Goal: Information Seeking & Learning: Learn about a topic

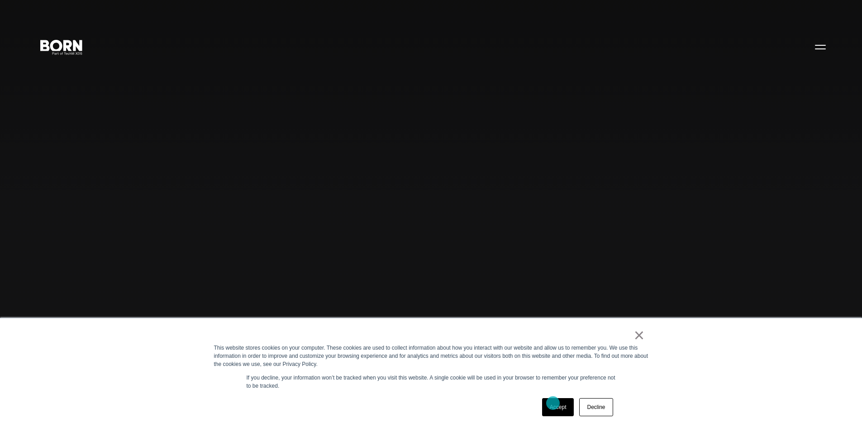
click at [553, 403] on link "Accept" at bounding box center [558, 407] width 32 height 18
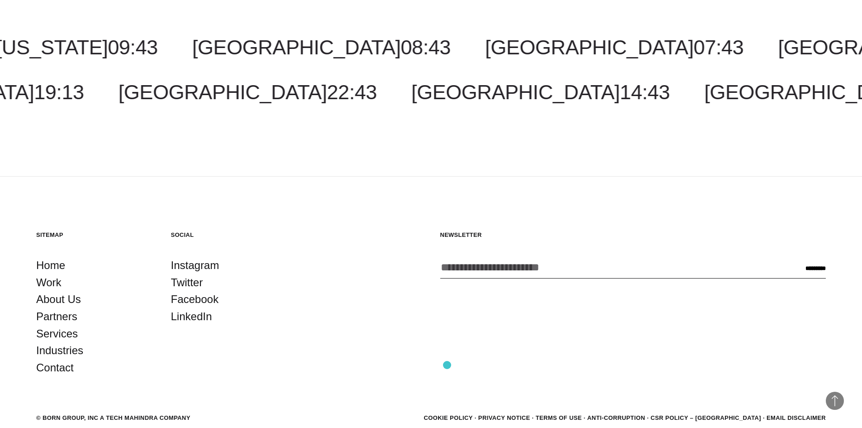
scroll to position [2930, 0]
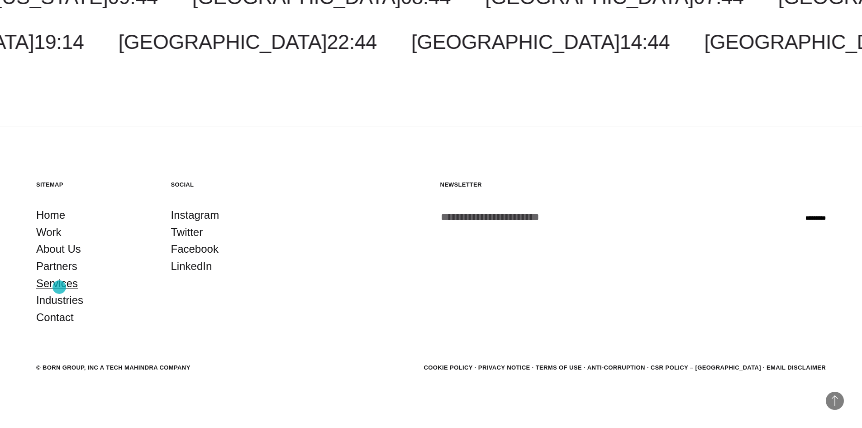
click at [59, 287] on link "Services" at bounding box center [57, 283] width 42 height 17
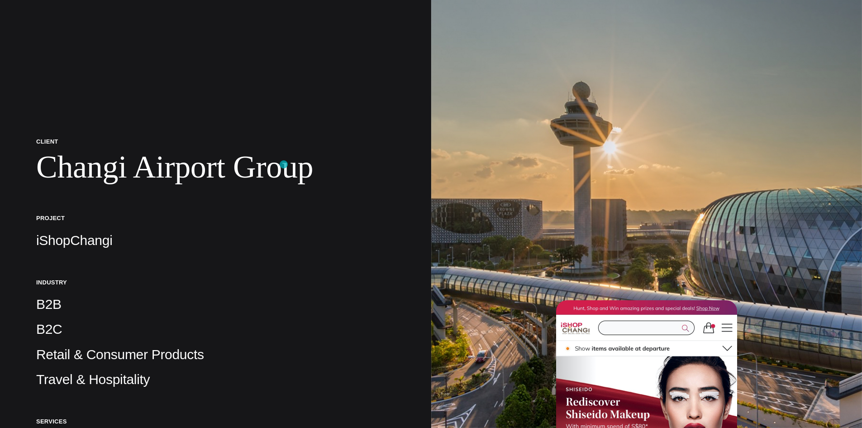
scroll to position [136, 0]
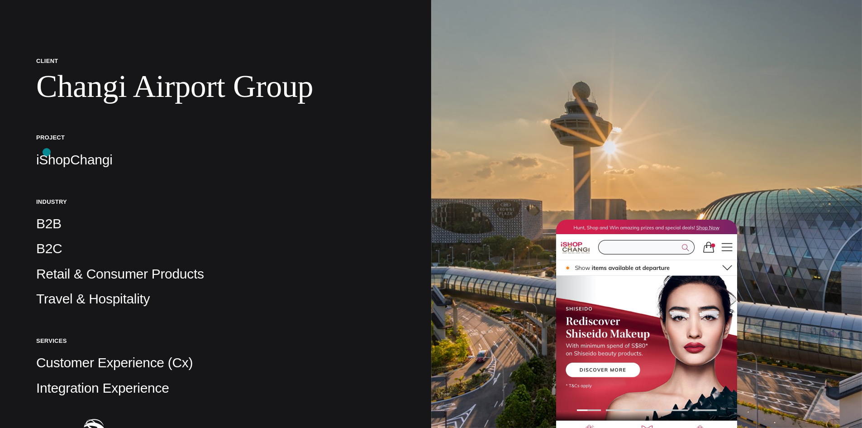
click at [47, 152] on p "iShopChangi" at bounding box center [215, 160] width 359 height 18
click at [59, 160] on p "iShopChangi" at bounding box center [215, 160] width 359 height 18
click at [141, 85] on h1 "Changi Airport Group" at bounding box center [215, 86] width 359 height 37
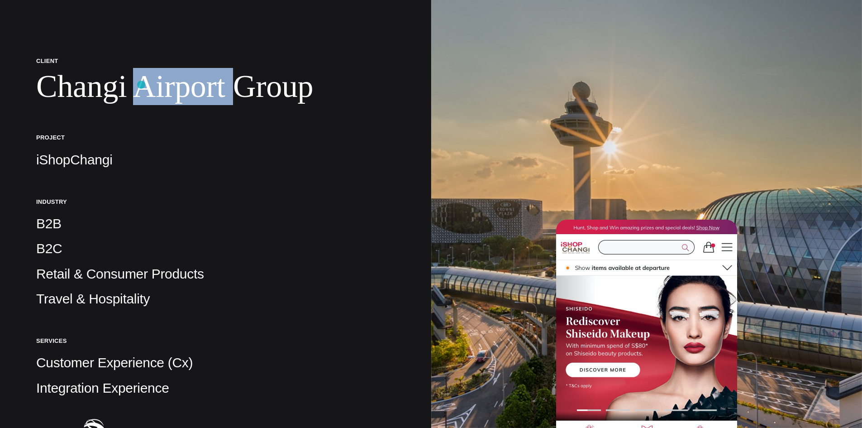
click at [141, 85] on h1 "Changi Airport Group" at bounding box center [215, 86] width 359 height 37
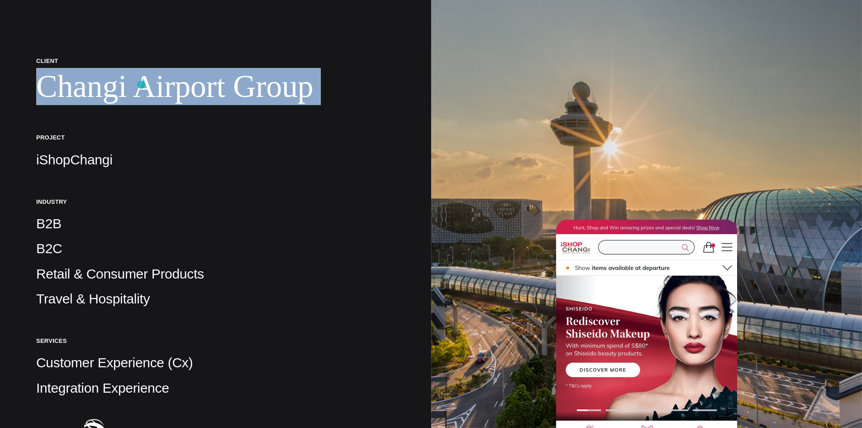
click at [141, 85] on h1 "Changi Airport Group" at bounding box center [215, 86] width 359 height 37
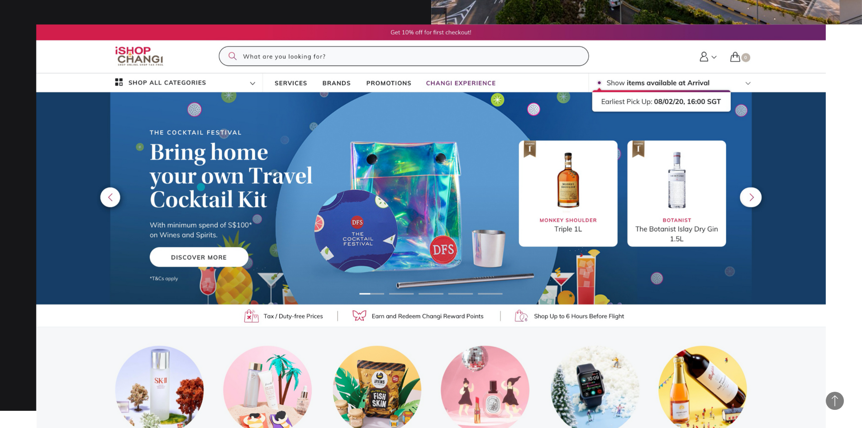
click at [201, 187] on img at bounding box center [431, 246] width 790 height 444
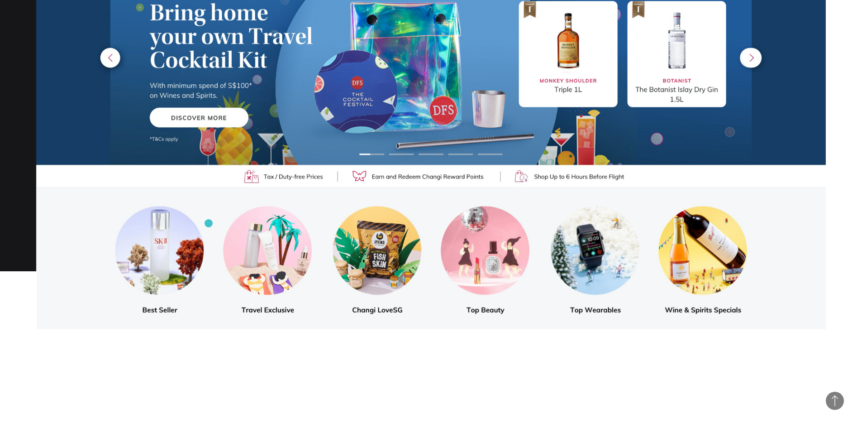
scroll to position [1086, 0]
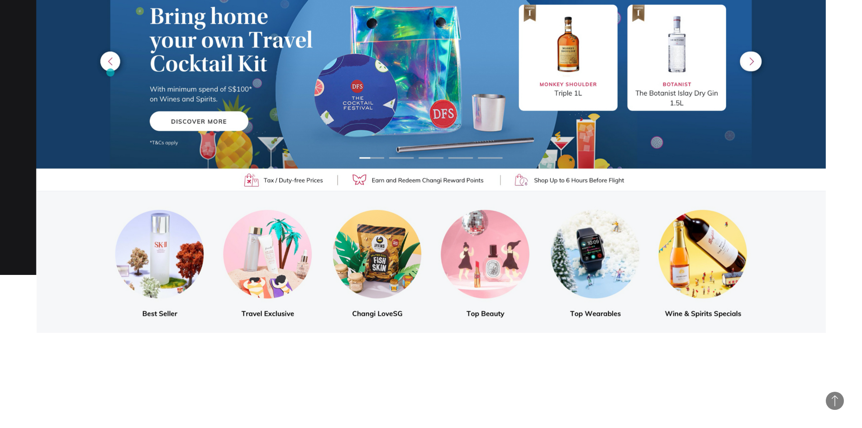
click at [110, 72] on img at bounding box center [431, 111] width 790 height 444
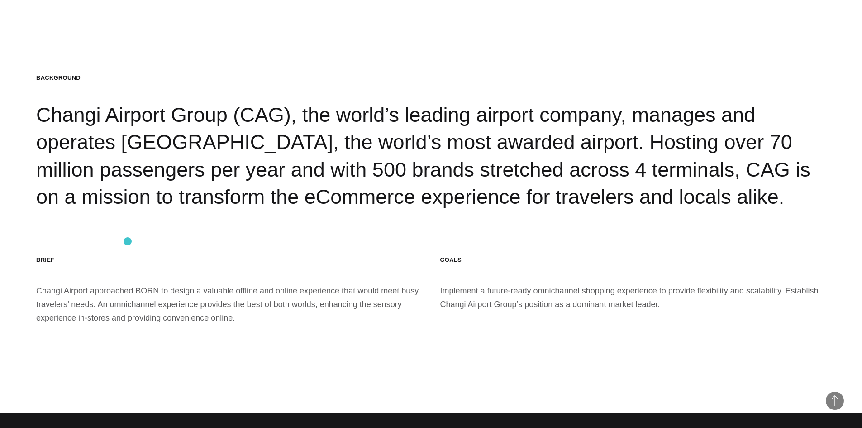
scroll to position [1403, 0]
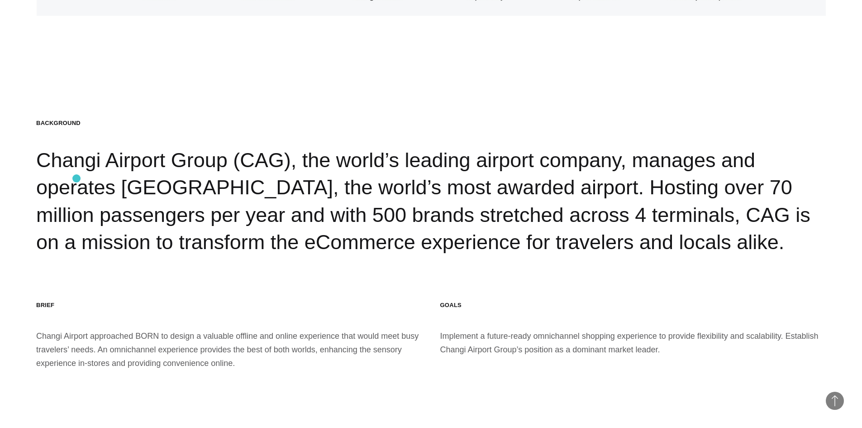
click at [60, 161] on div "Background Changi Airport Group (CAG), the world’s leading airport company, man…" at bounding box center [431, 187] width 790 height 137
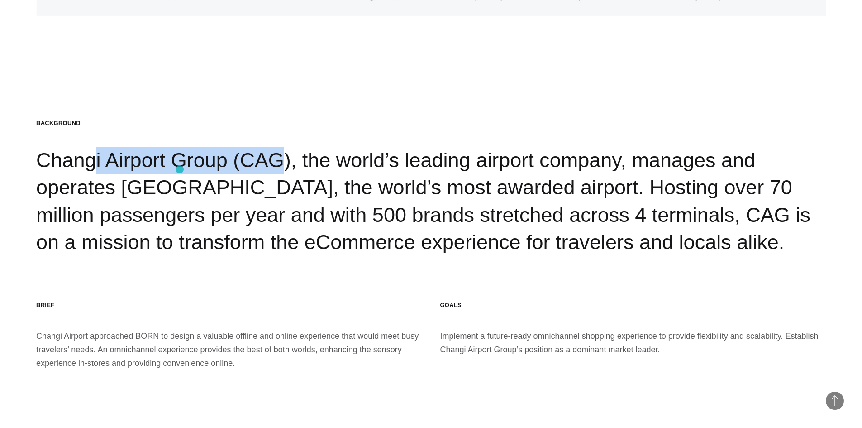
drag, startPoint x: 60, startPoint y: 161, endPoint x: 180, endPoint y: 169, distance: 120.2
click at [180, 169] on div "Background Changi Airport Group (CAG), the world’s leading airport company, man…" at bounding box center [431, 187] width 790 height 137
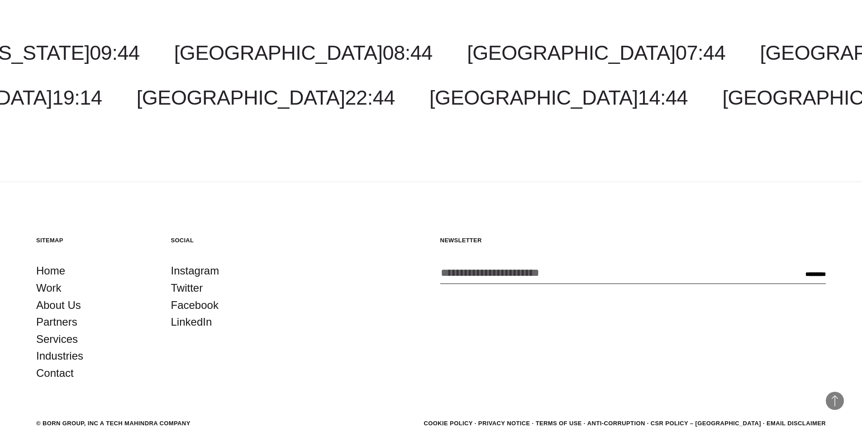
scroll to position [1892, 0]
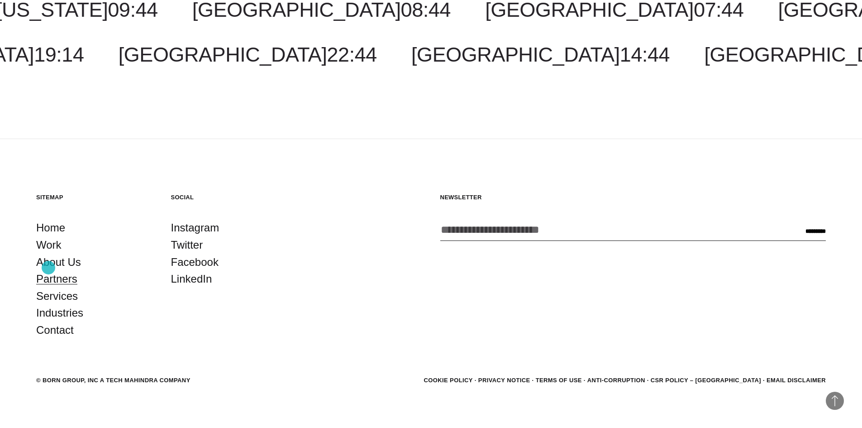
click at [48, 270] on link "Partners" at bounding box center [56, 278] width 41 height 17
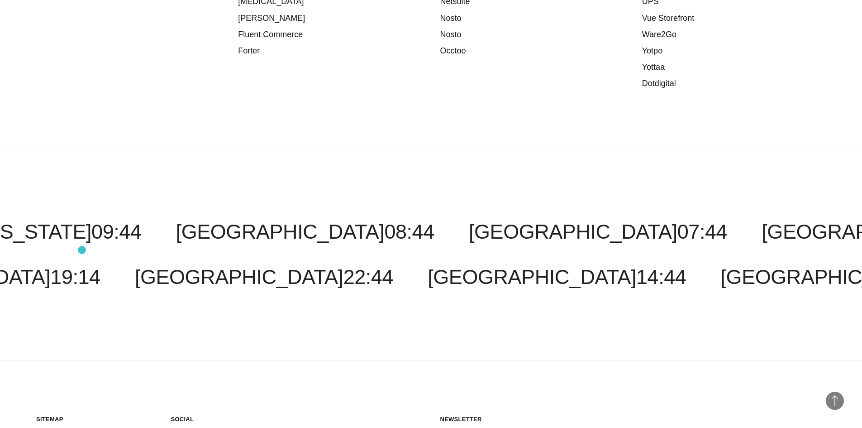
scroll to position [1610, 0]
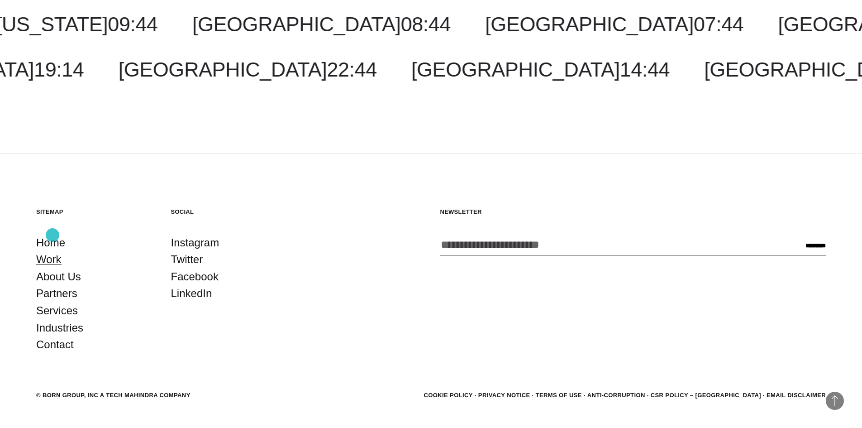
click at [52, 251] on link "Work" at bounding box center [48, 259] width 25 height 17
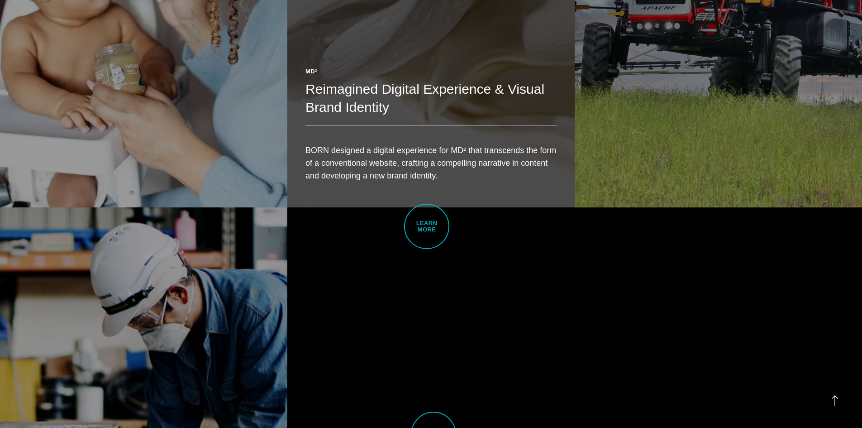
scroll to position [2760, 0]
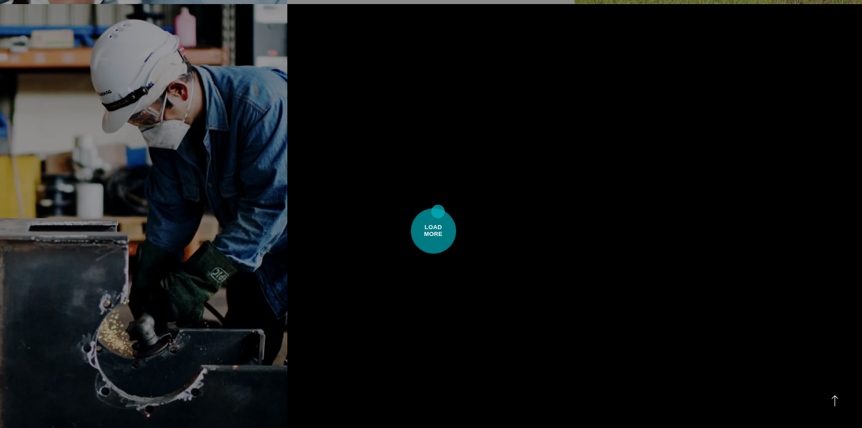
click at [438, 211] on span "Load More" at bounding box center [433, 230] width 45 height 45
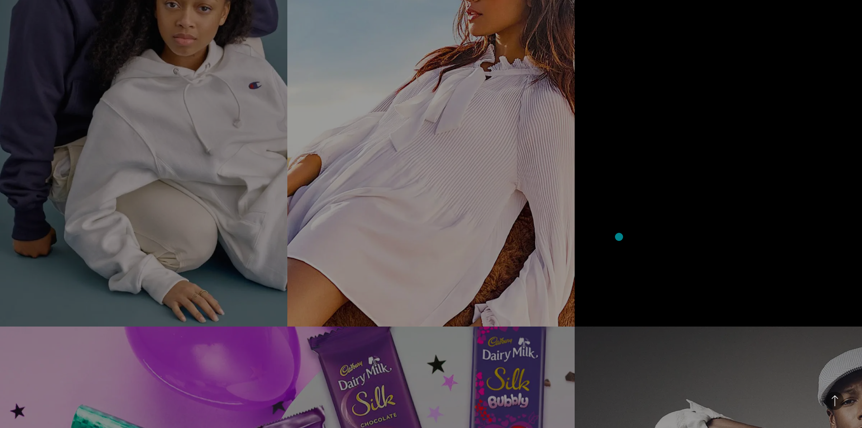
scroll to position [3846, 0]
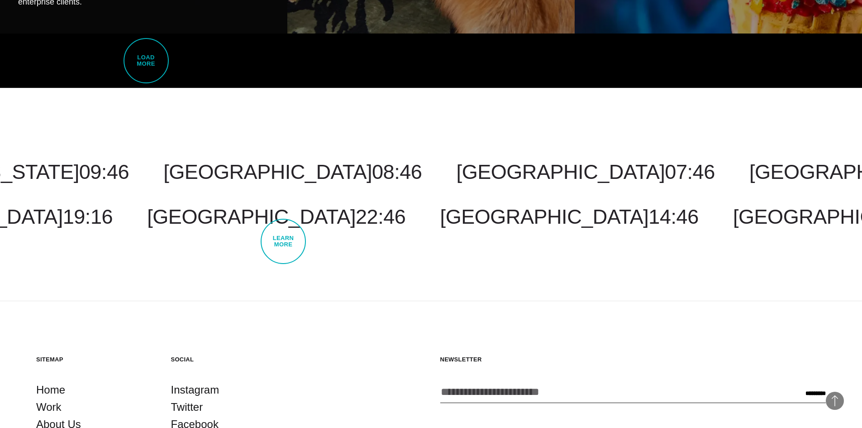
scroll to position [5594, 0]
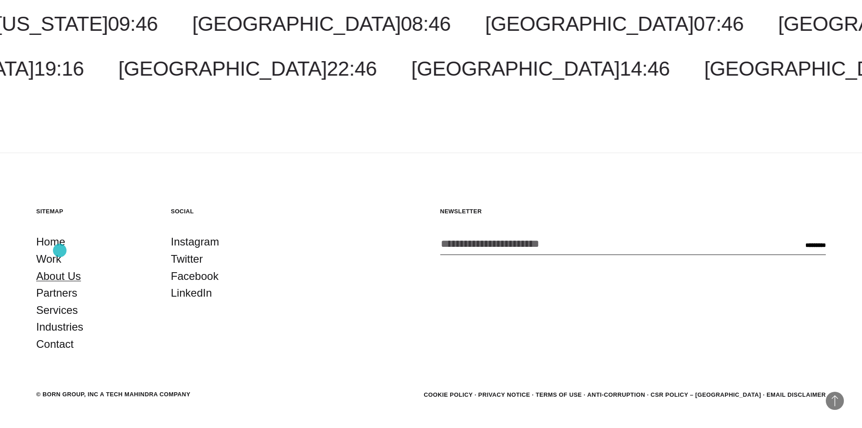
click at [60, 267] on link "About Us" at bounding box center [58, 275] width 45 height 17
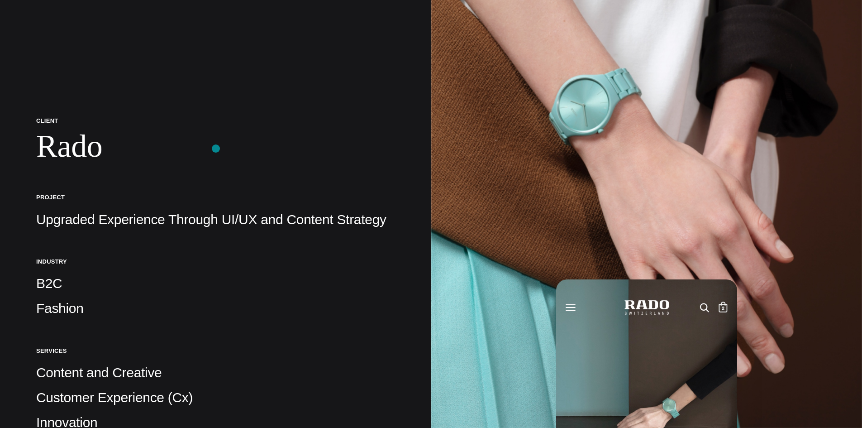
scroll to position [136, 0]
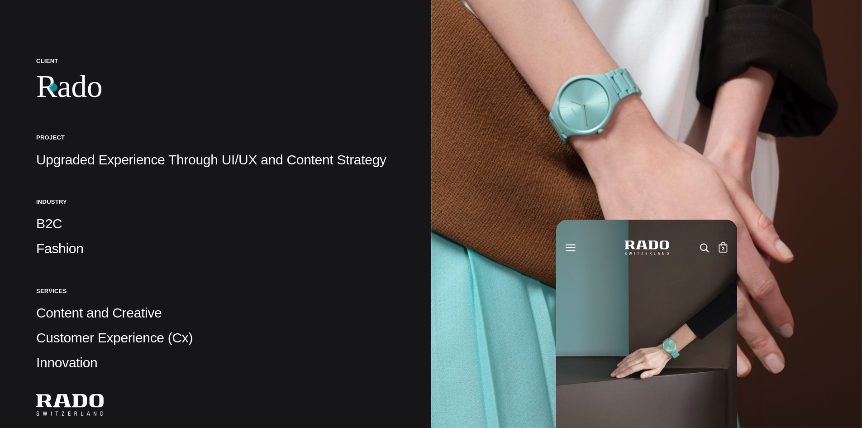
click at [55, 81] on h1 "Rado" at bounding box center [215, 86] width 359 height 37
click at [57, 79] on h1 "Rado" at bounding box center [215, 86] width 359 height 37
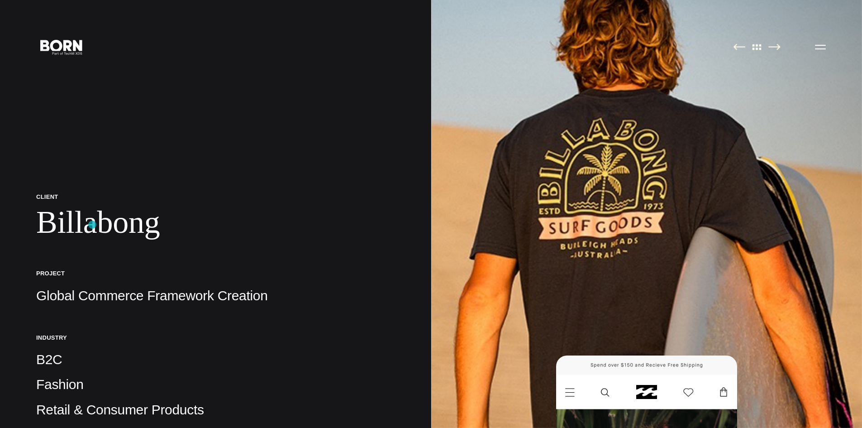
click at [92, 224] on h1 "Billabong" at bounding box center [215, 222] width 359 height 37
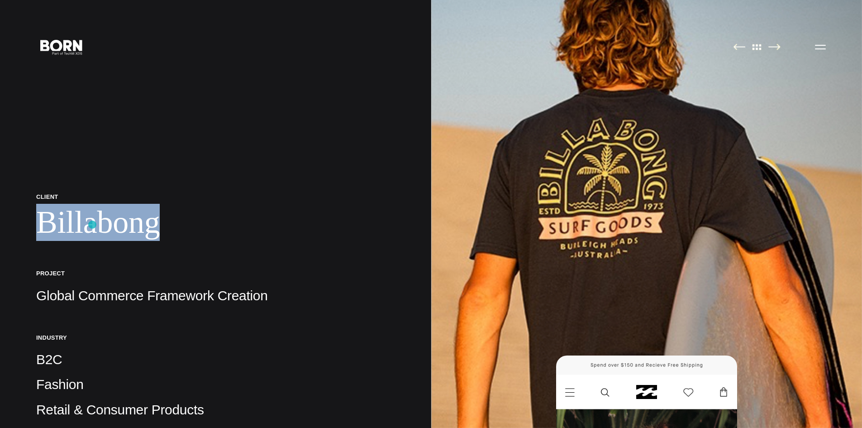
click at [92, 224] on h1 "Billabong" at bounding box center [215, 222] width 359 height 37
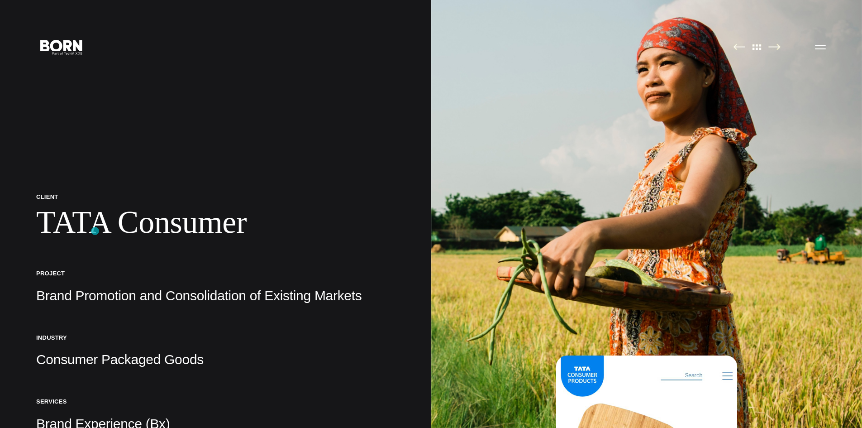
click at [95, 231] on h1 "TATA Consumer" at bounding box center [215, 222] width 359 height 37
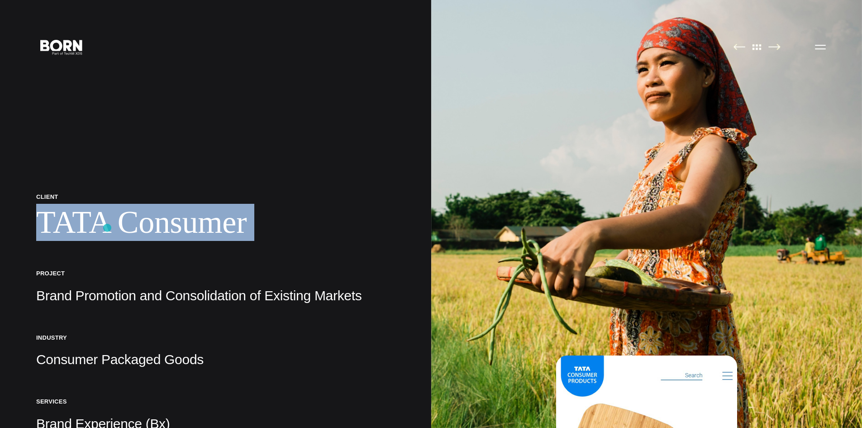
drag, startPoint x: 95, startPoint y: 231, endPoint x: 107, endPoint y: 228, distance: 12.6
click at [107, 228] on h1 "TATA Consumer" at bounding box center [215, 222] width 359 height 37
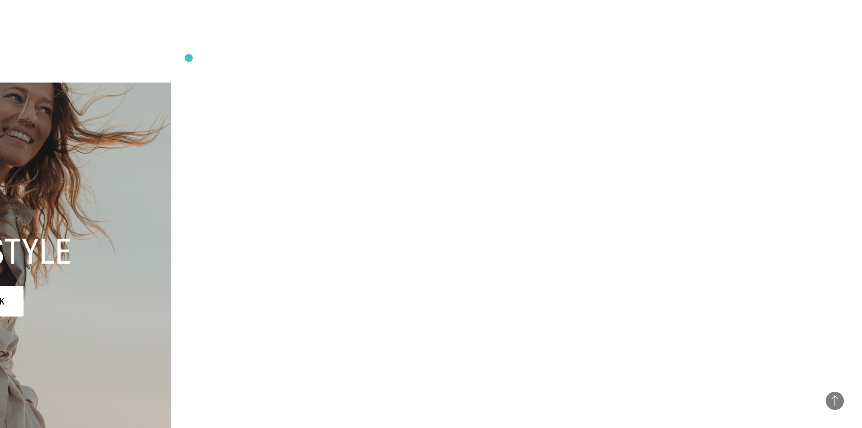
scroll to position [4480, 0]
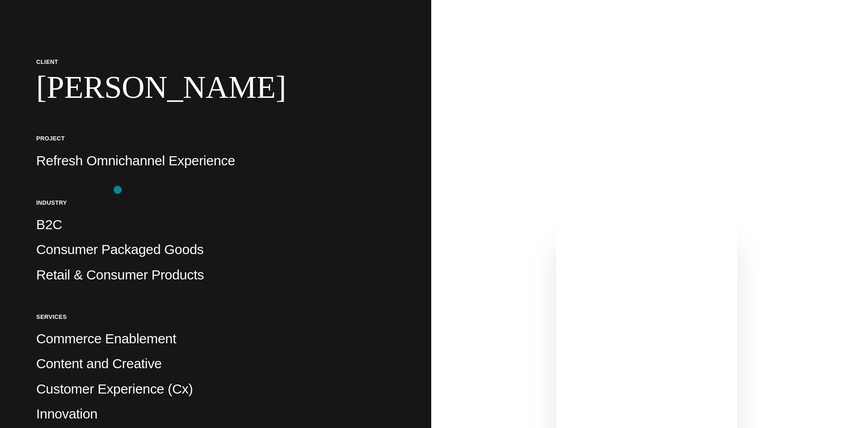
scroll to position [136, 0]
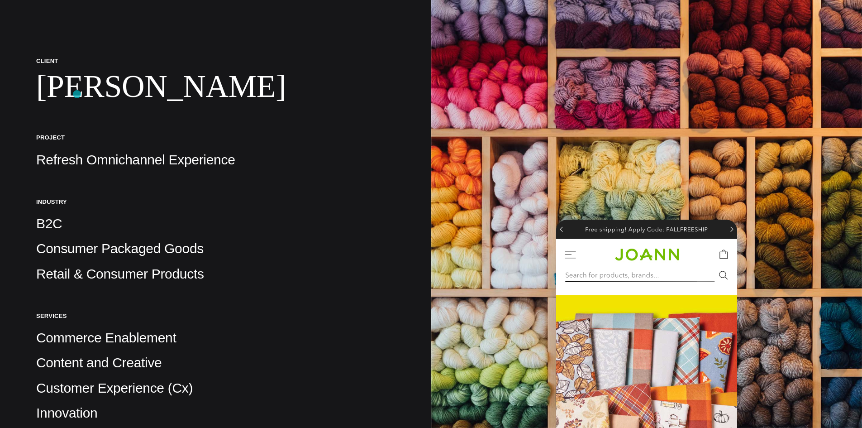
click at [75, 84] on h1 "[PERSON_NAME]" at bounding box center [215, 86] width 359 height 37
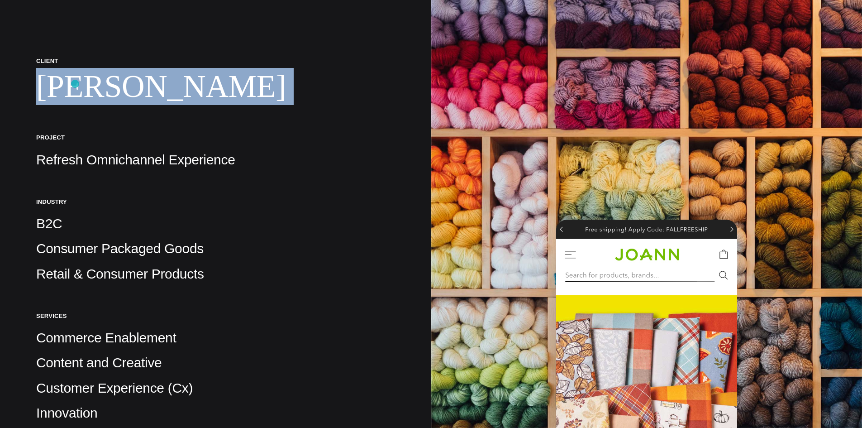
click at [75, 84] on h1 "Joann" at bounding box center [215, 86] width 359 height 37
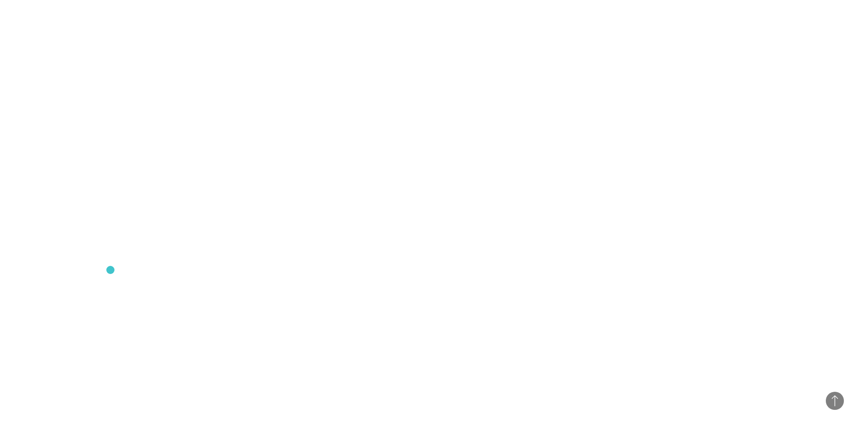
scroll to position [3982, 0]
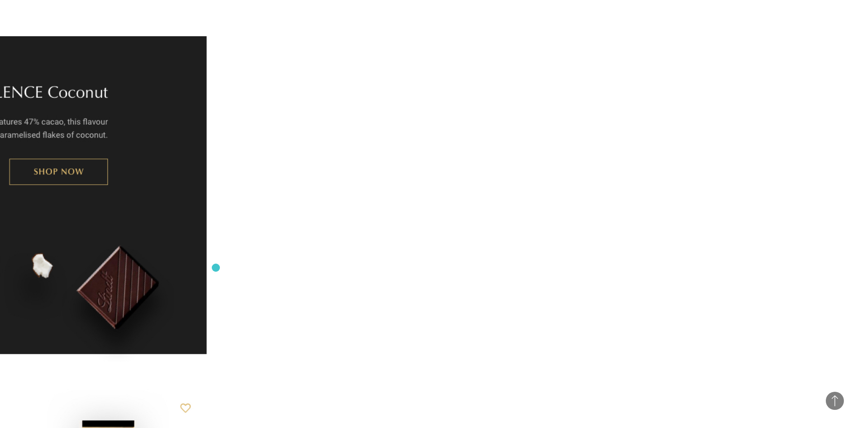
scroll to position [6018, 0]
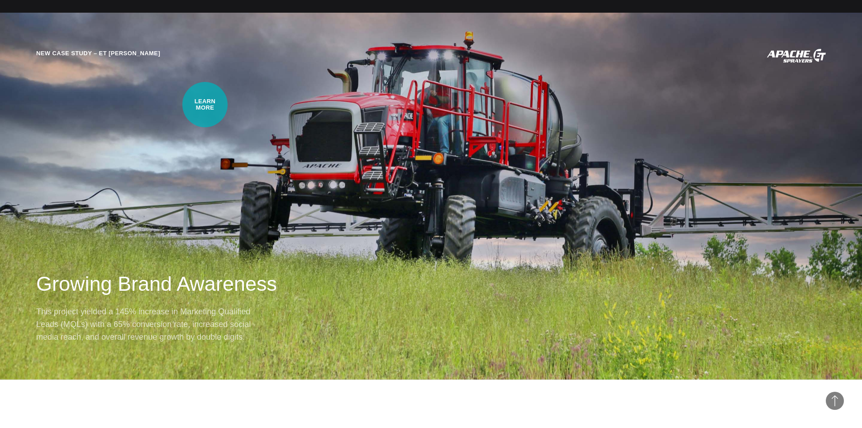
scroll to position [6245, 0]
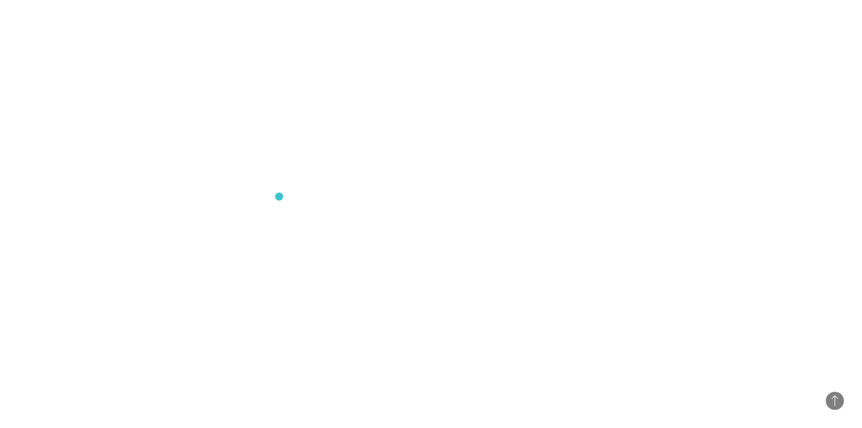
scroll to position [5883, 0]
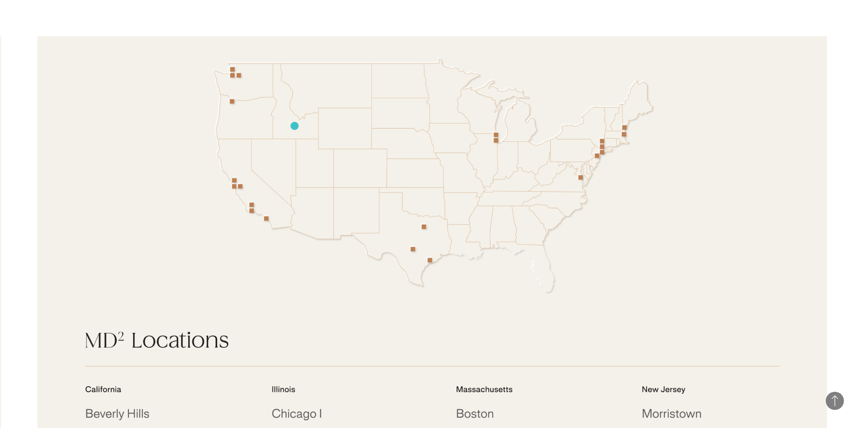
scroll to position [4344, 0]
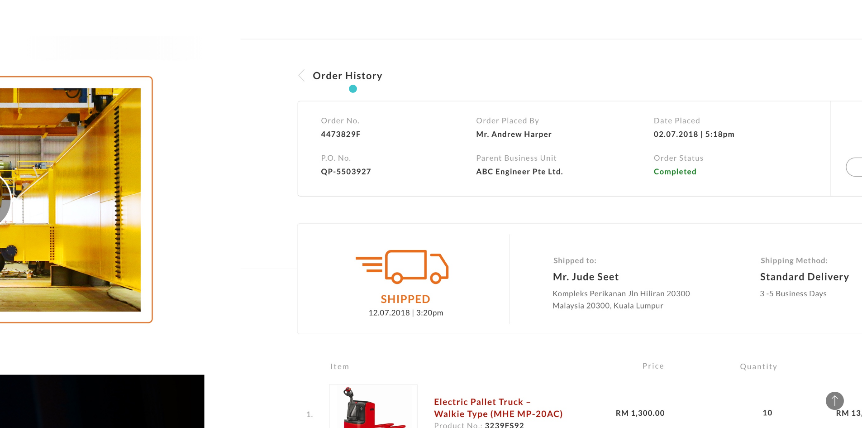
scroll to position [3892, 0]
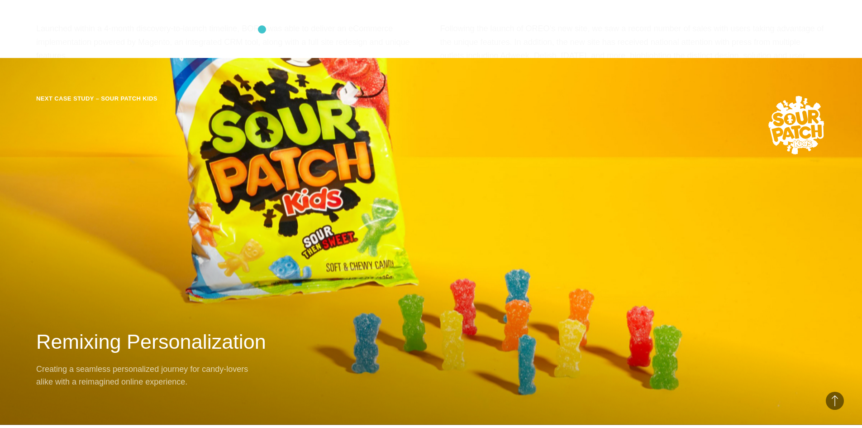
scroll to position [11878, 0]
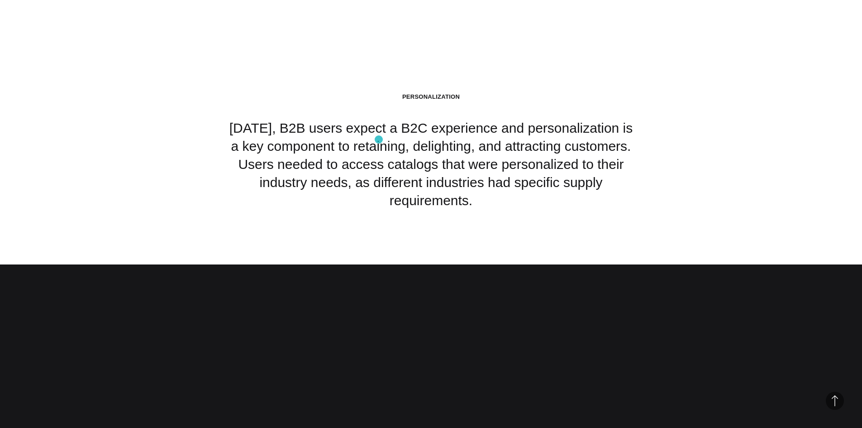
scroll to position [5702, 0]
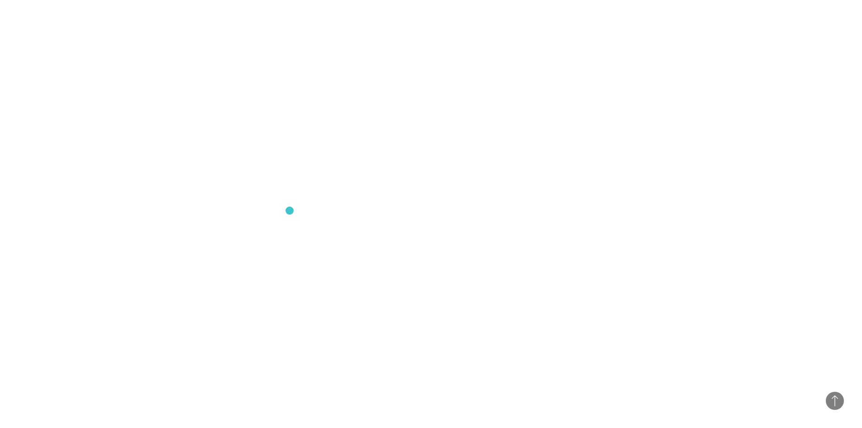
scroll to position [2398, 0]
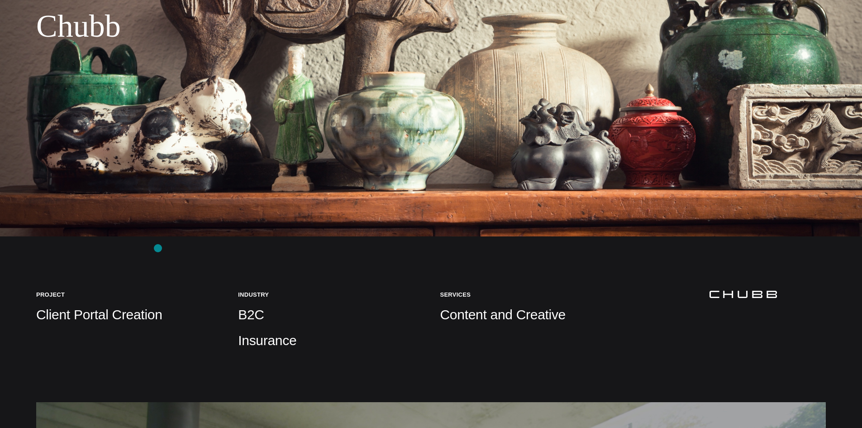
scroll to position [181, 0]
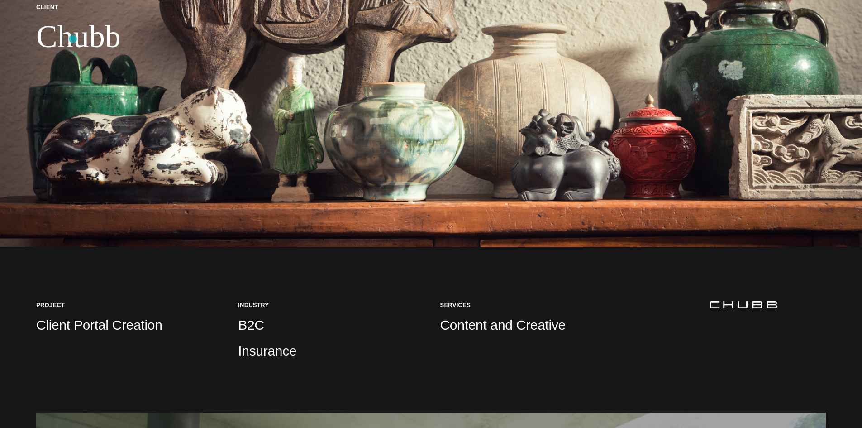
click at [73, 39] on h1 "Chubb" at bounding box center [78, 36] width 85 height 37
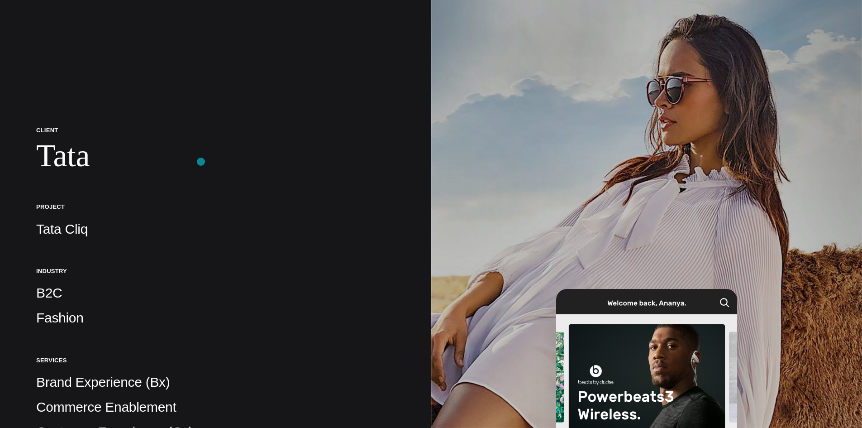
scroll to position [45, 0]
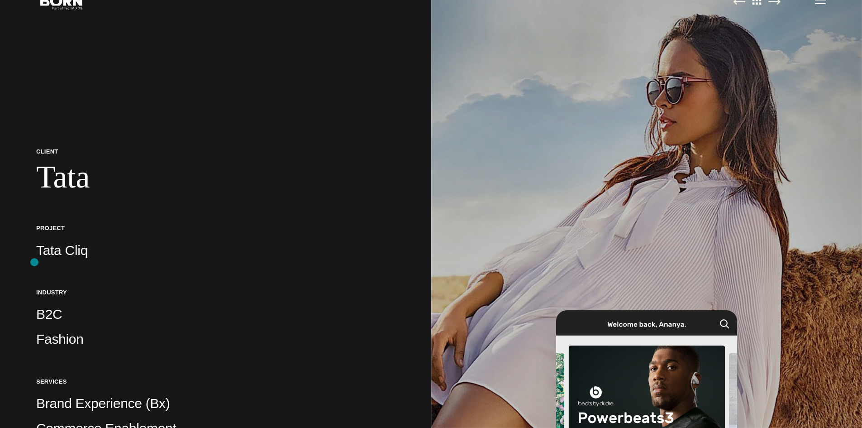
click at [53, 250] on p "Tata Cliq" at bounding box center [215, 250] width 359 height 18
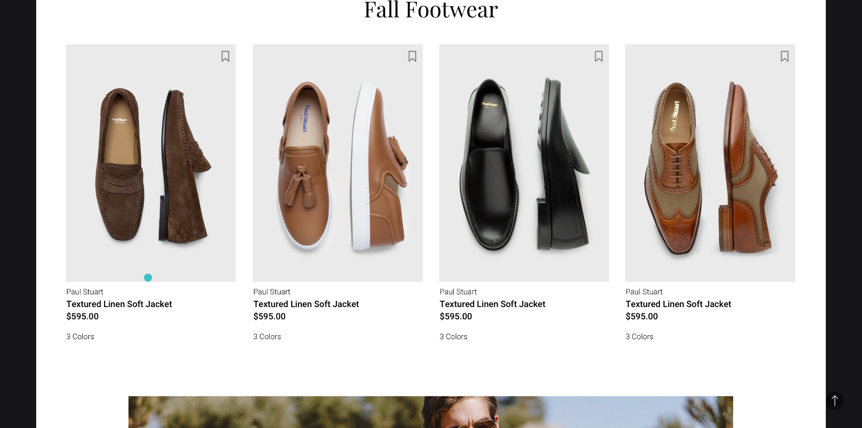
scroll to position [2715, 0]
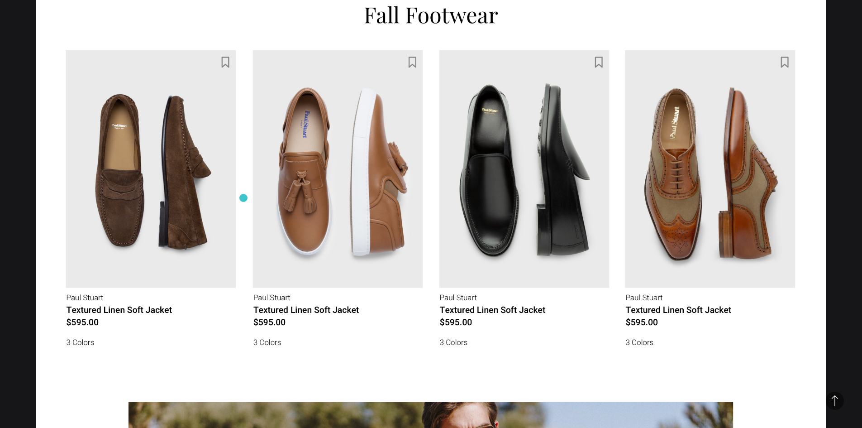
click at [275, 179] on img at bounding box center [431, 229] width 790 height 509
click at [299, 210] on img at bounding box center [431, 229] width 790 height 509
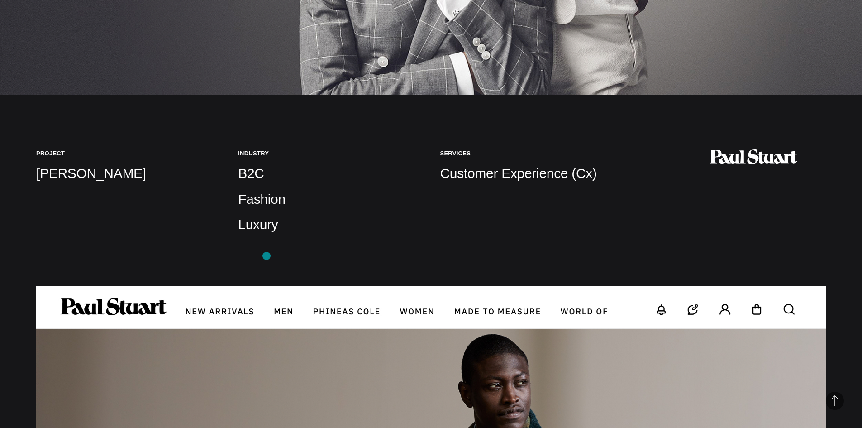
scroll to position [317, 0]
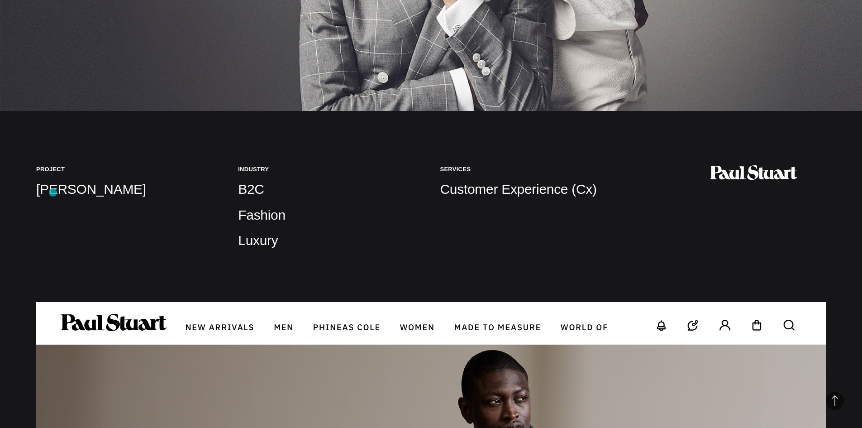
click at [53, 192] on p "[PERSON_NAME]" at bounding box center [128, 189] width 184 height 18
click at [53, 192] on p "Paul Stuart" at bounding box center [128, 189] width 184 height 18
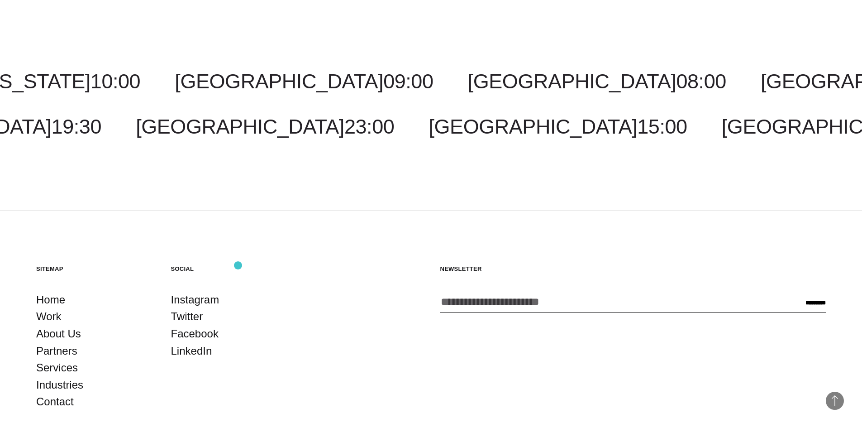
scroll to position [5385, 0]
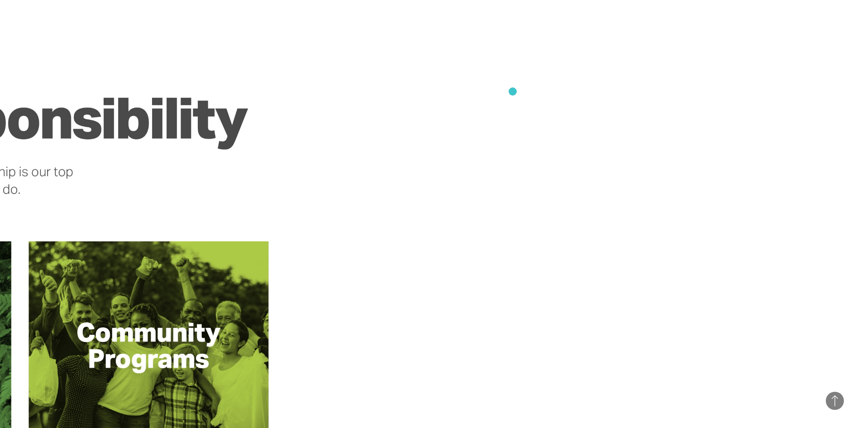
scroll to position [5023, 0]
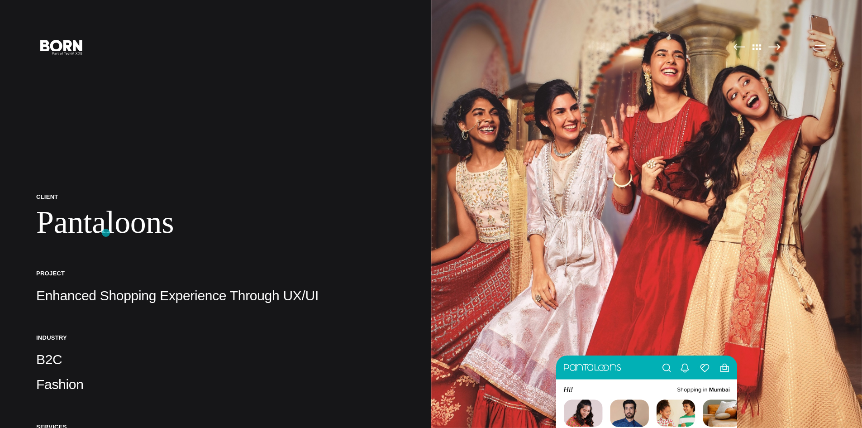
click at [106, 233] on h1 "Pantaloons" at bounding box center [215, 222] width 359 height 37
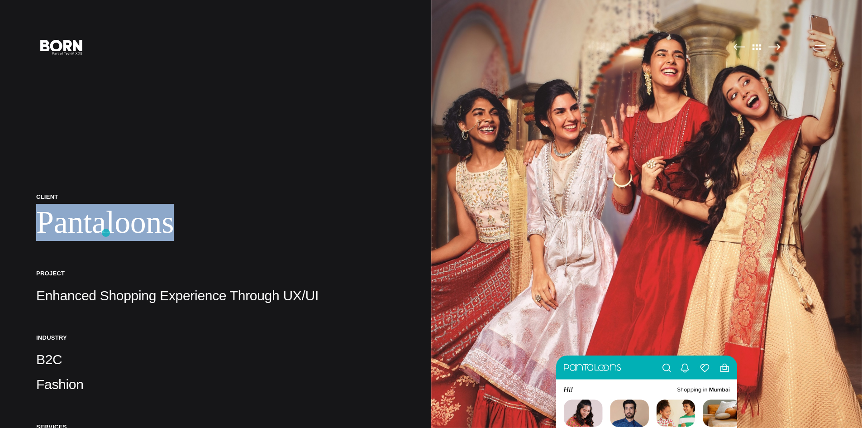
click at [106, 233] on h1 "Pantaloons" at bounding box center [215, 222] width 359 height 37
copy h1 "Pantaloons"
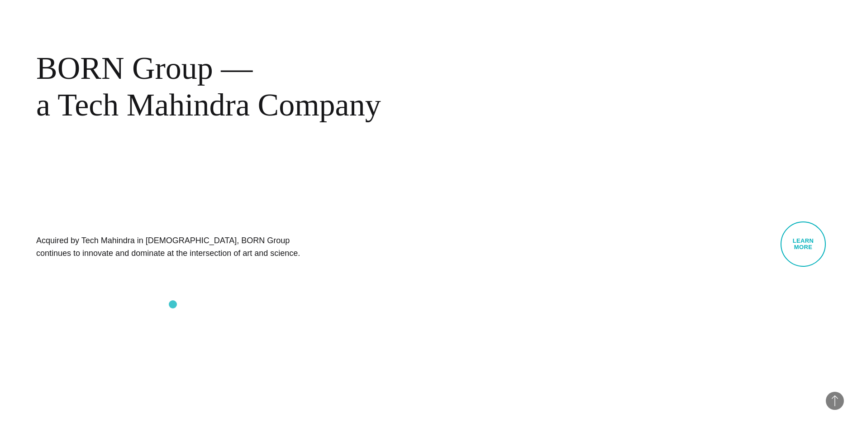
scroll to position [543, 0]
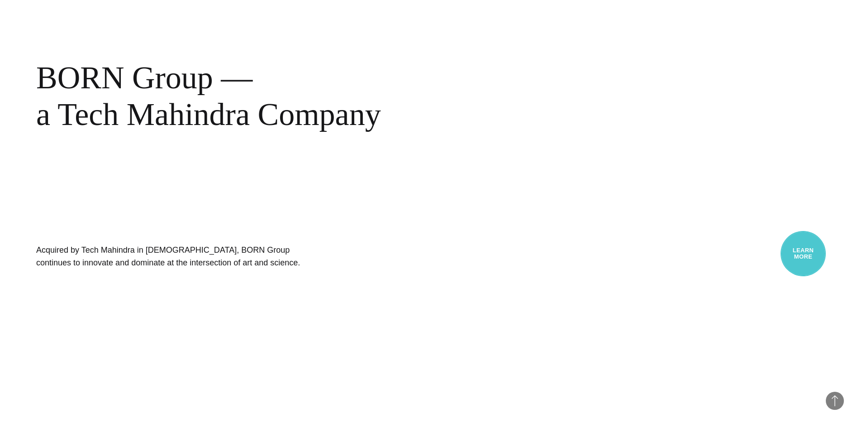
click at [807, 257] on link "Learn More" at bounding box center [803, 253] width 45 height 45
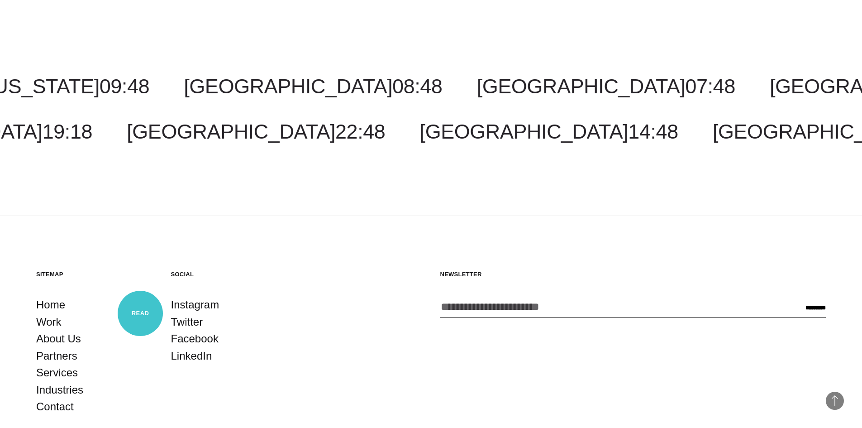
scroll to position [1668, 0]
